Goal: Use online tool/utility: Utilize a website feature to perform a specific function

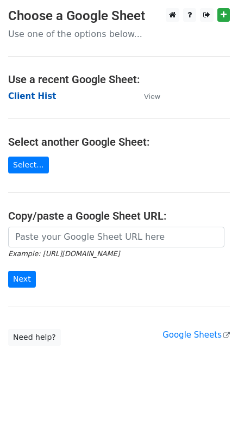
click at [33, 97] on strong "Client Hist" at bounding box center [32, 96] width 48 height 10
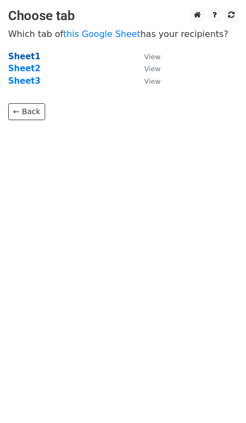
click at [25, 54] on strong "Sheet1" at bounding box center [24, 57] width 32 height 10
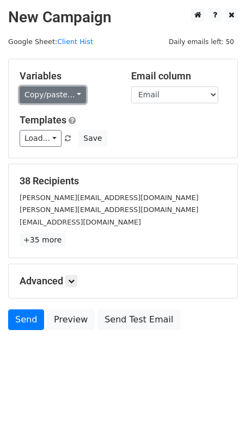
click at [52, 95] on link "Copy/paste..." at bounding box center [53, 94] width 66 height 17
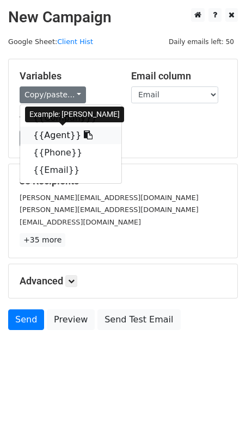
click at [53, 135] on link "{{Agent}}" at bounding box center [70, 135] width 101 height 17
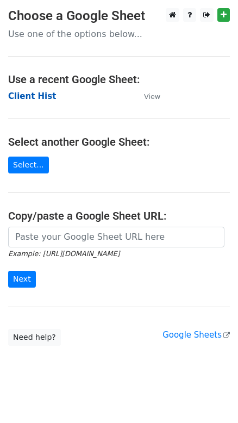
click at [35, 97] on strong "Client Hist" at bounding box center [32, 96] width 48 height 10
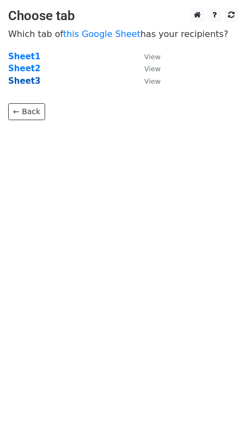
click at [23, 80] on strong "Sheet3" at bounding box center [24, 81] width 32 height 10
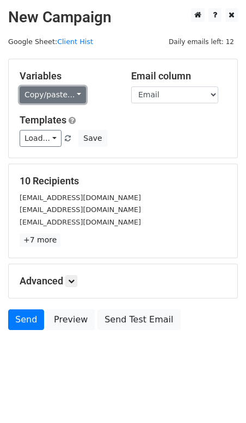
click at [68, 101] on link "Copy/paste..." at bounding box center [53, 94] width 66 height 17
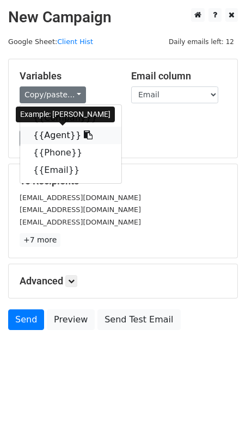
click at [46, 133] on link "{{Agent}}" at bounding box center [70, 135] width 101 height 17
